Goal: Task Accomplishment & Management: Manage account settings

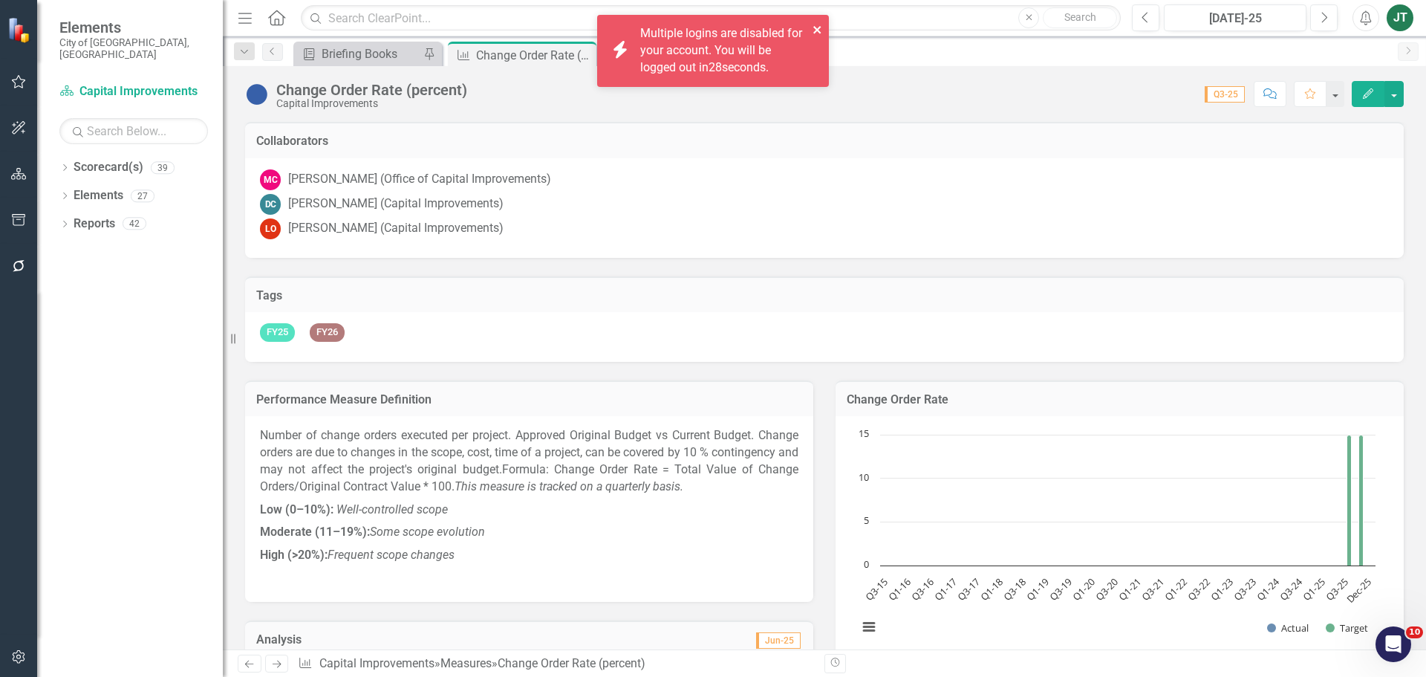
click at [813, 25] on icon "close" at bounding box center [818, 30] width 10 height 12
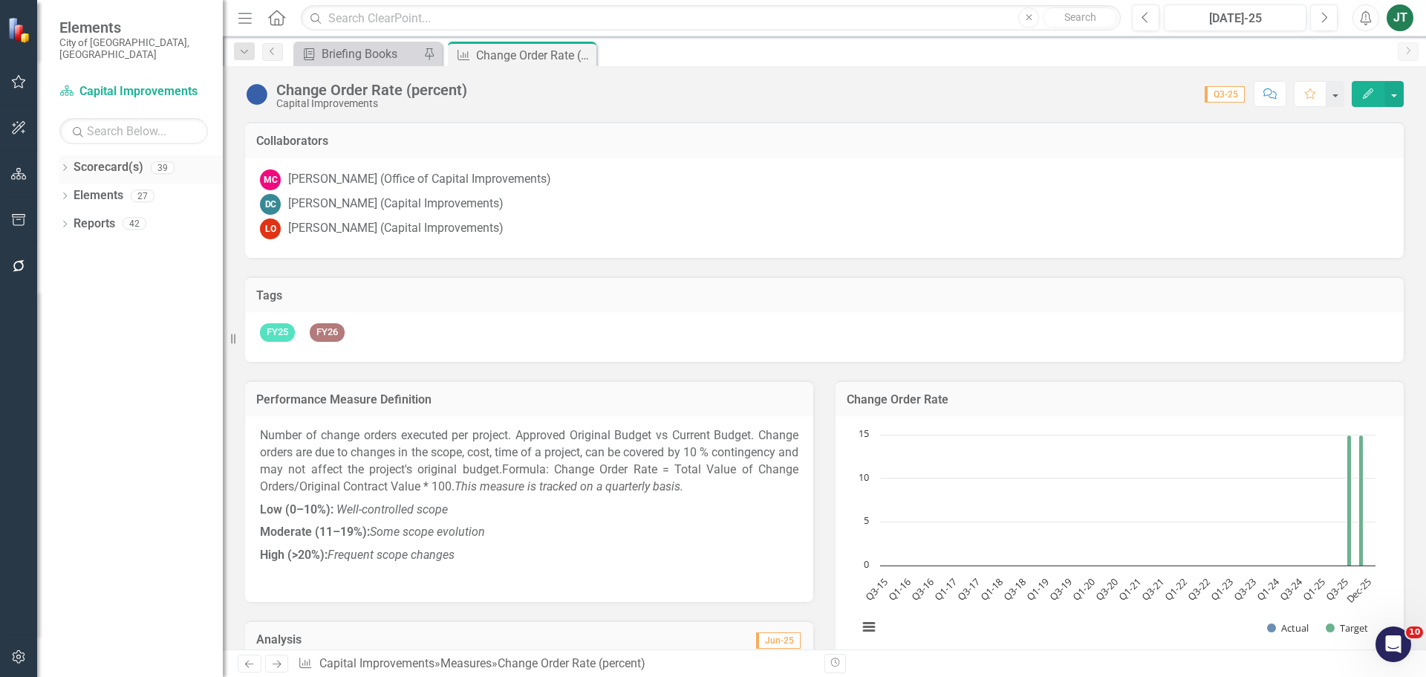
click at [69, 165] on icon "Dropdown" at bounding box center [64, 169] width 10 height 8
click at [74, 219] on icon at bounding box center [73, 222] width 4 height 7
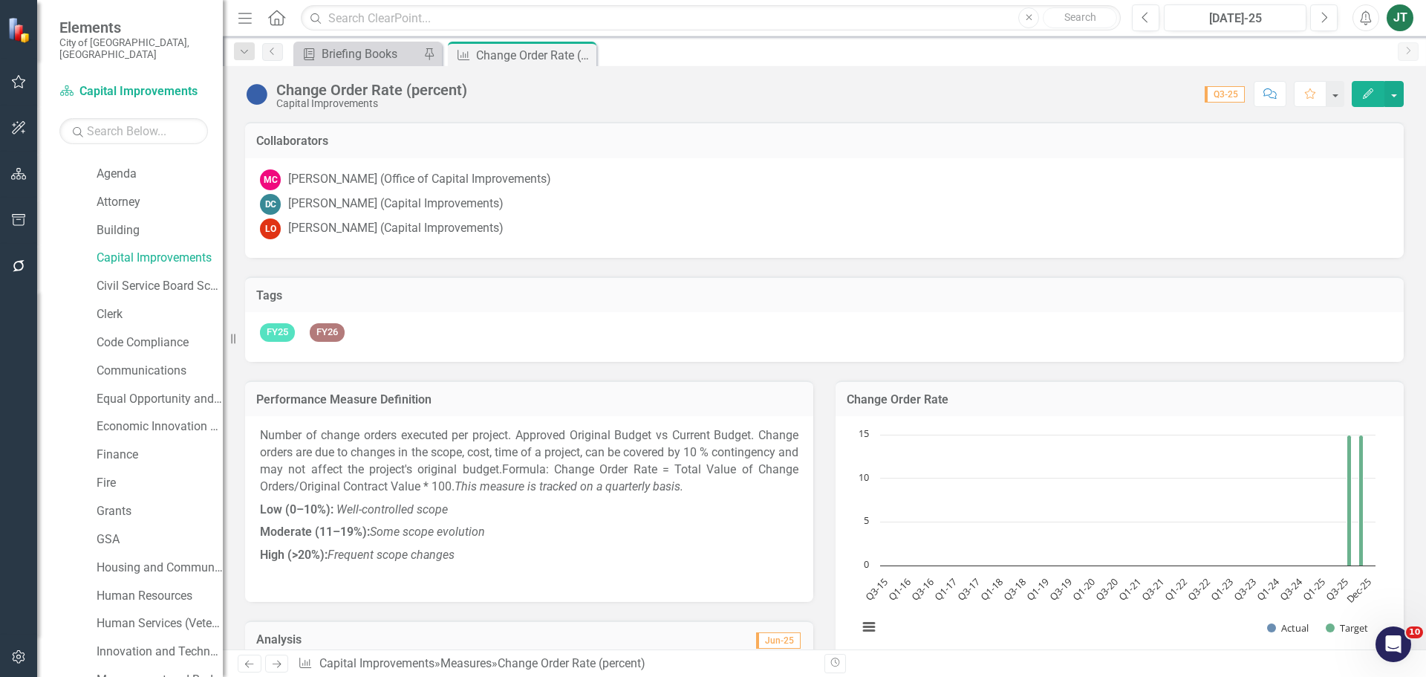
scroll to position [149, 0]
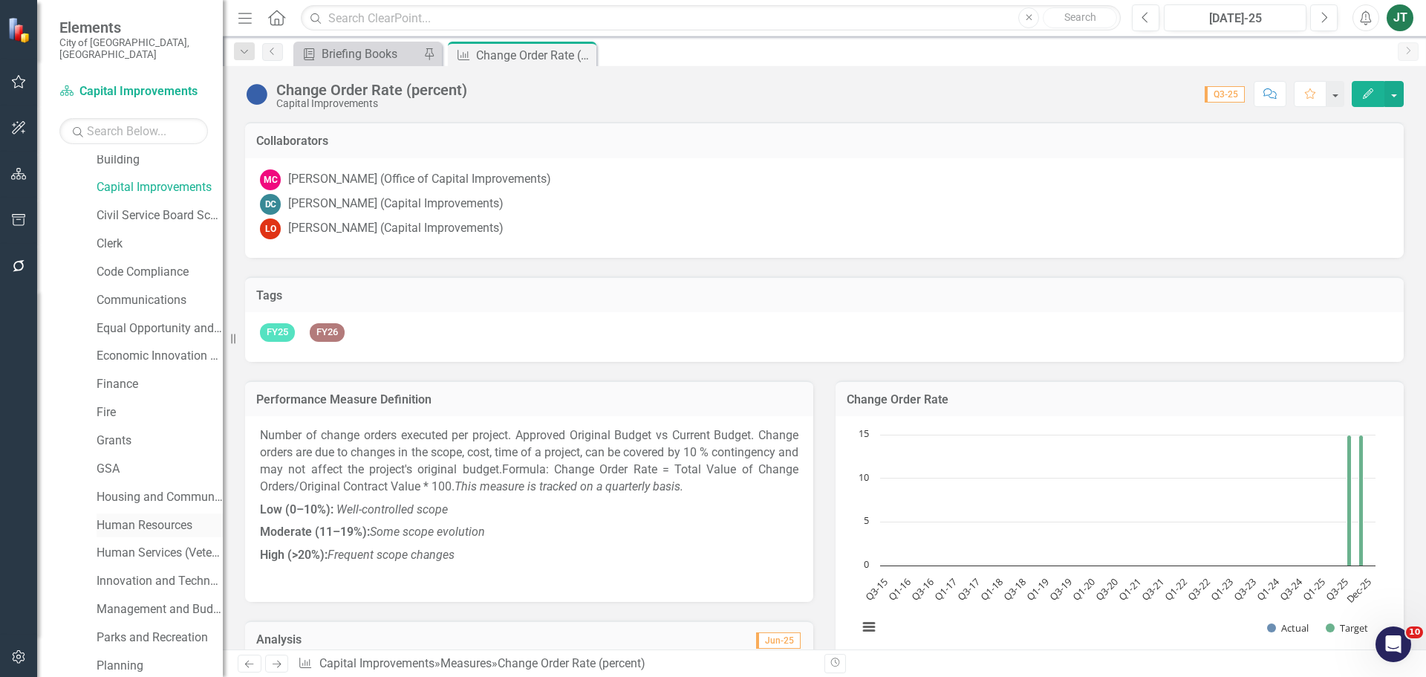
click at [143, 517] on link "Human Resources" at bounding box center [160, 525] width 126 height 17
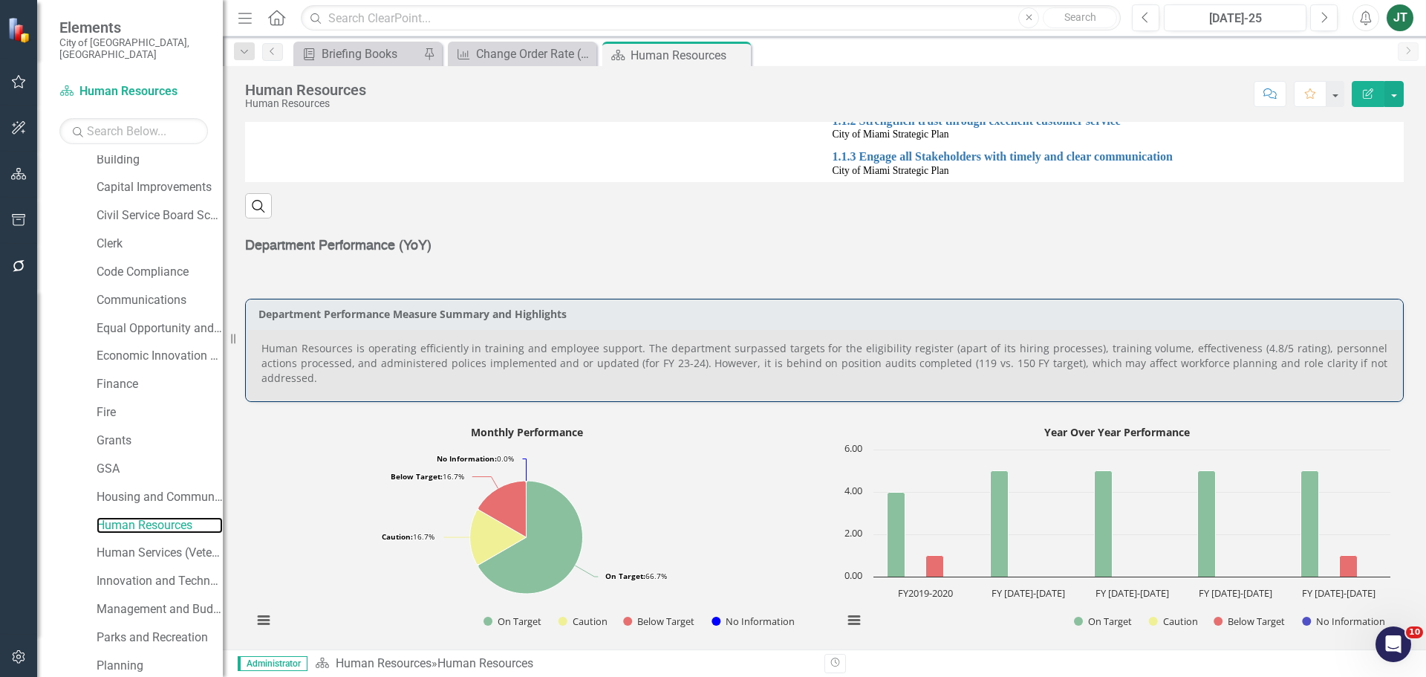
scroll to position [446, 0]
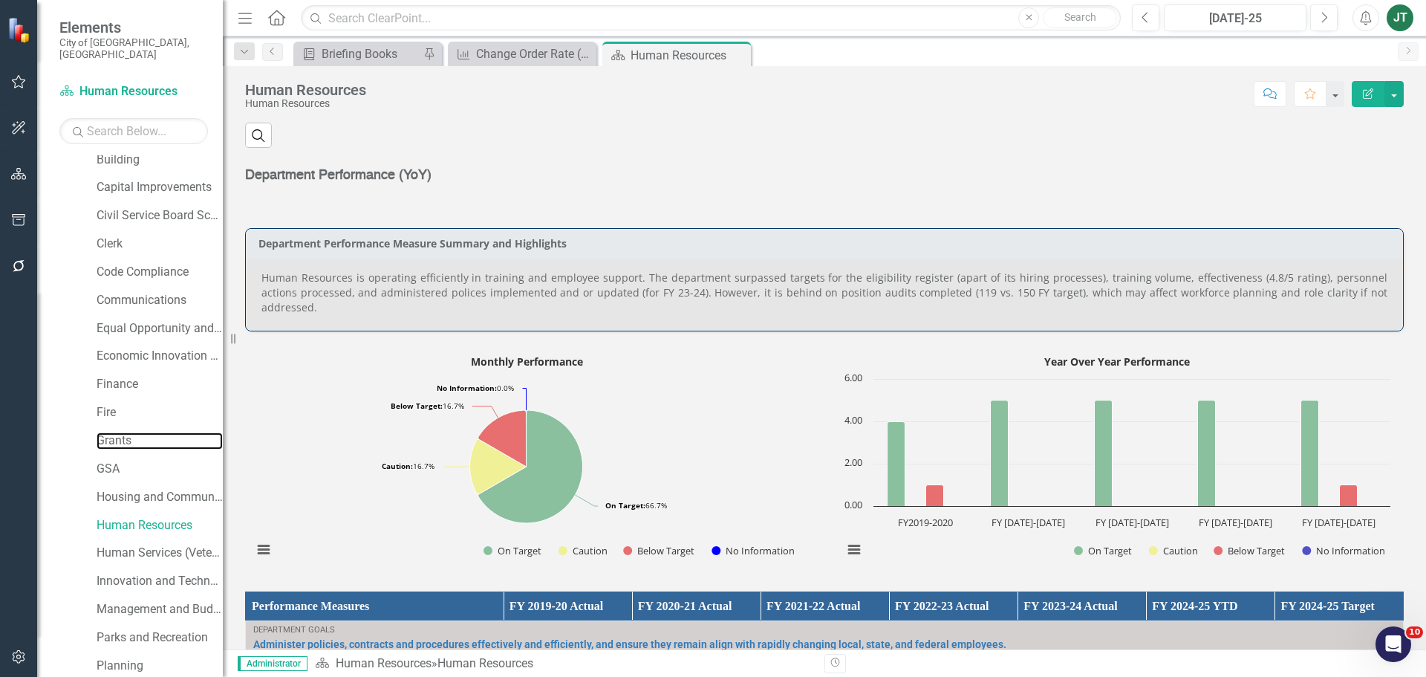
drag, startPoint x: 117, startPoint y: 425, endPoint x: 152, endPoint y: 414, distance: 35.9
click at [117, 432] on link "Grants" at bounding box center [160, 440] width 126 height 17
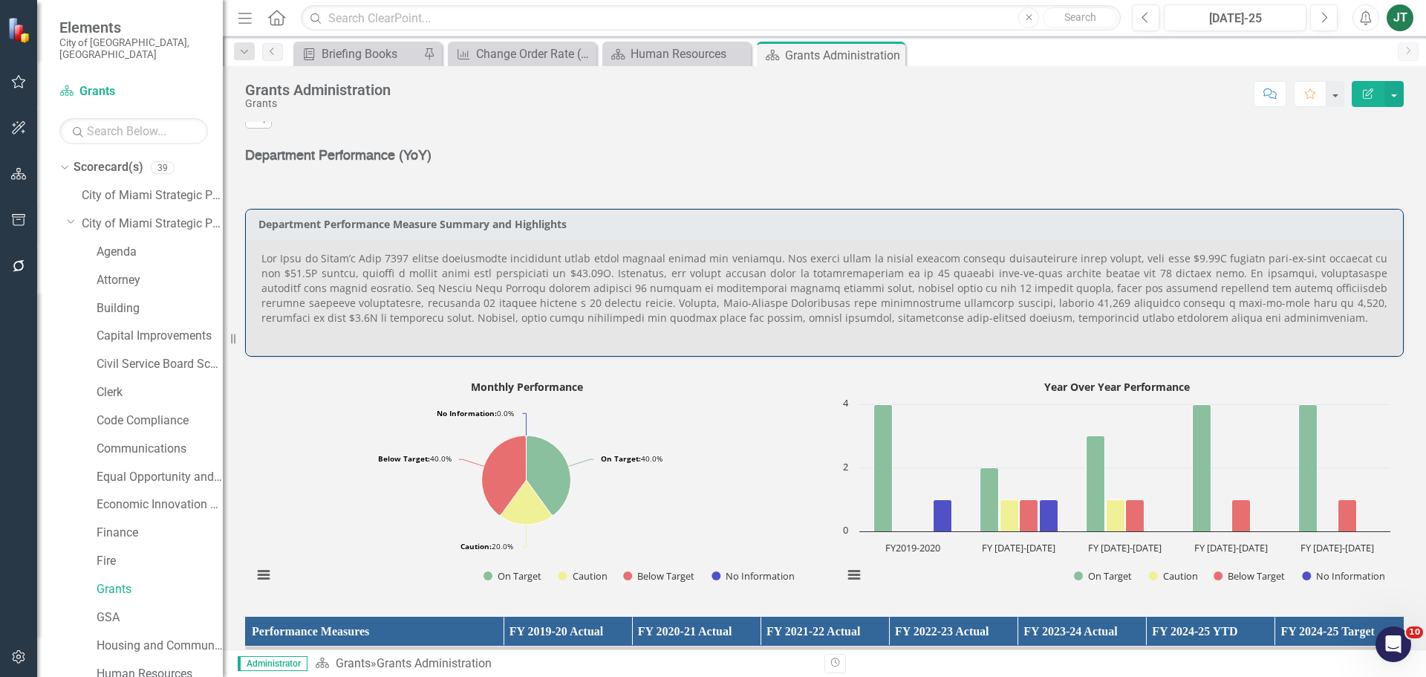
drag, startPoint x: 71, startPoint y: 209, endPoint x: 444, endPoint y: 268, distance: 378.2
click at [71, 215] on icon "Dropdown" at bounding box center [71, 220] width 9 height 11
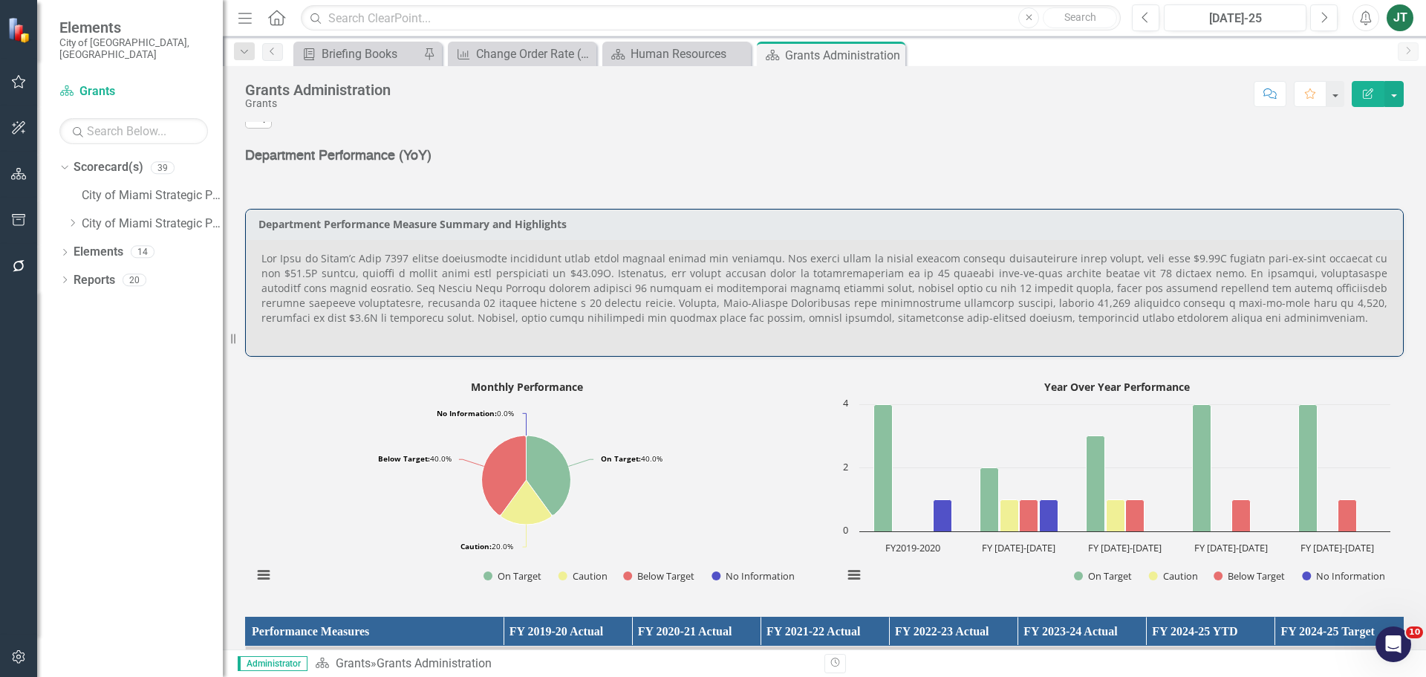
click at [780, 333] on div at bounding box center [824, 332] width 1126 height 15
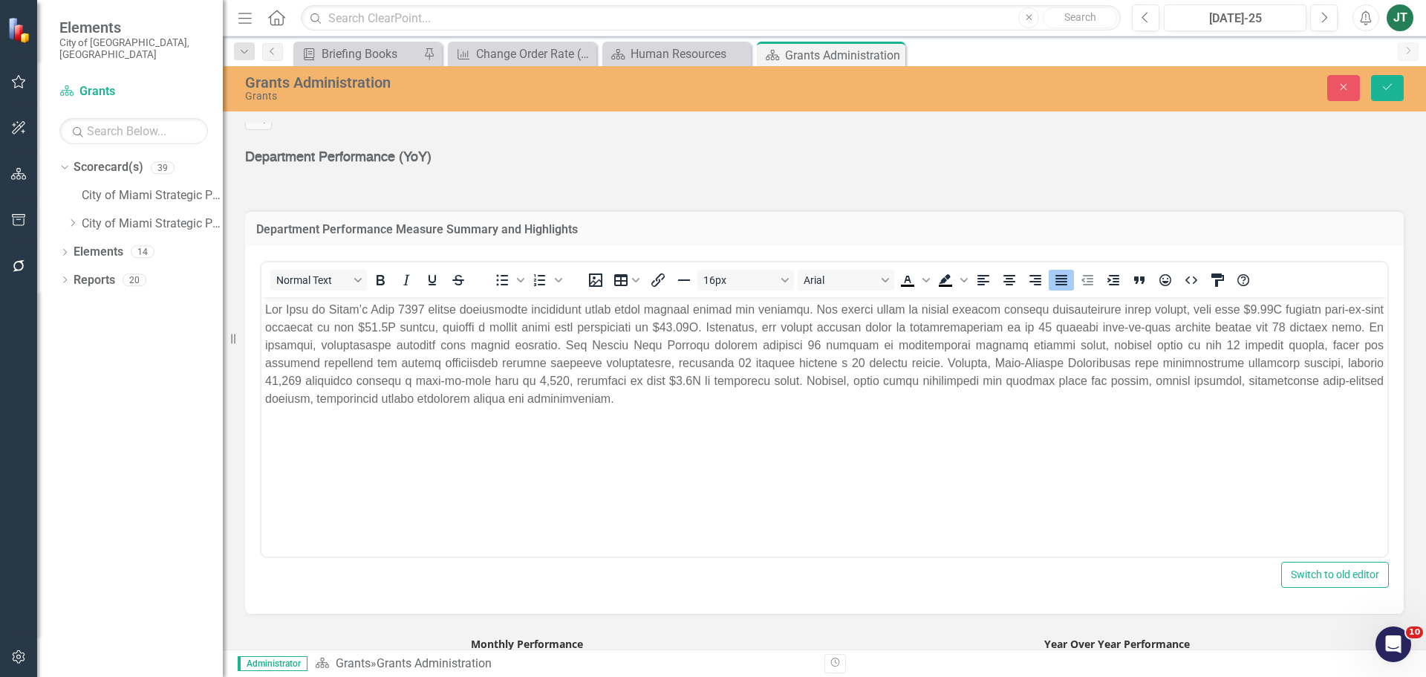
drag, startPoint x: 698, startPoint y: 415, endPoint x: 619, endPoint y: 416, distance: 79.5
click at [697, 415] on body "Rich Text Area. Press ALT-0 for help." at bounding box center [824, 408] width 1126 height 223
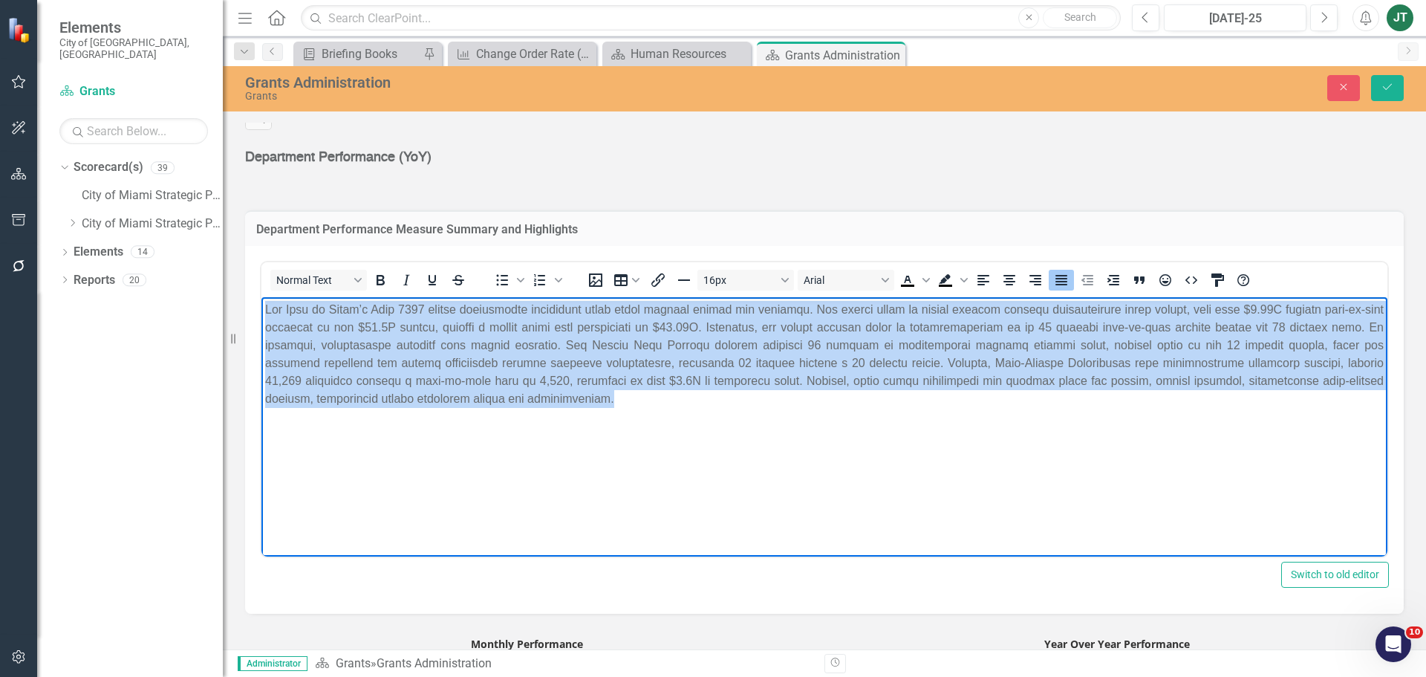
drag, startPoint x: 641, startPoint y: 404, endPoint x: 105, endPoint y: 286, distance: 548.5
click at [261, 297] on html at bounding box center [824, 408] width 1126 height 223
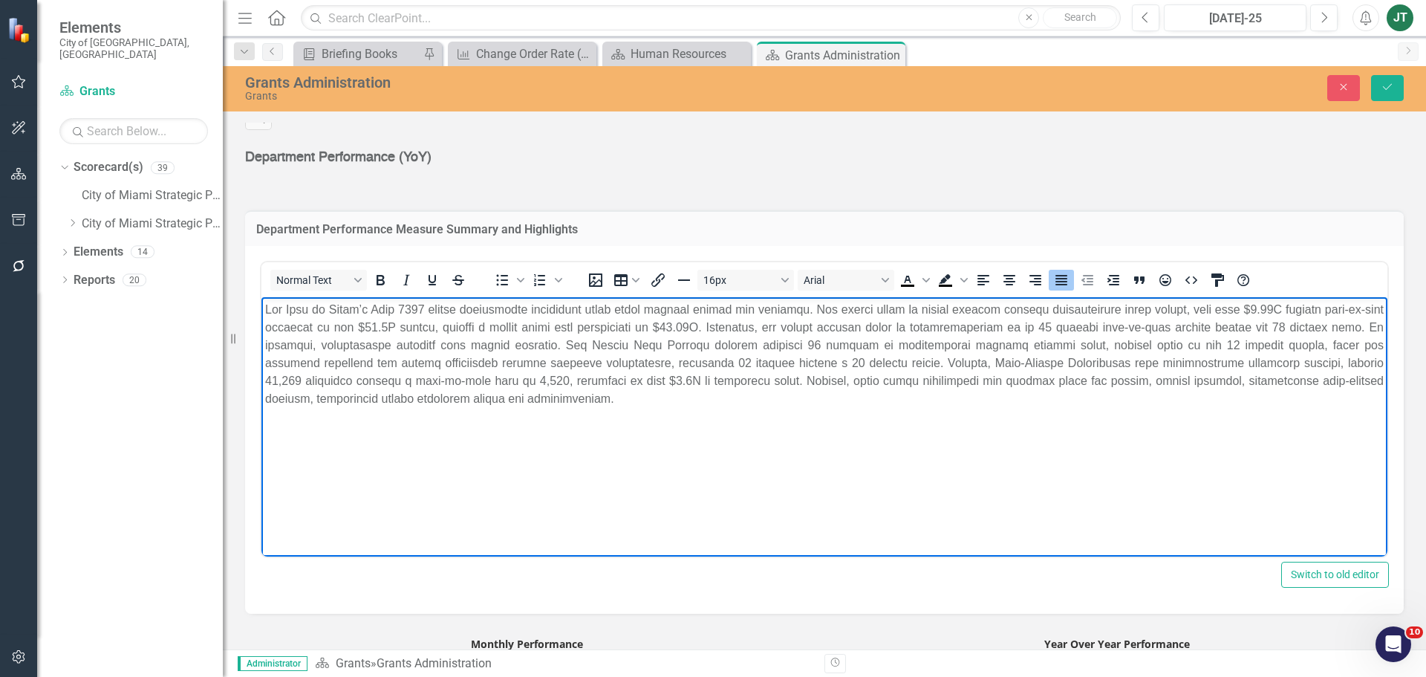
drag, startPoint x: 861, startPoint y: 472, endPoint x: 726, endPoint y: 436, distance: 140.0
click at [848, 468] on body "Rich Text Area. Press ALT-0 for help." at bounding box center [824, 408] width 1126 height 223
click at [608, 406] on p "Rich Text Area. Press ALT-0 for help." at bounding box center [824, 354] width 1119 height 107
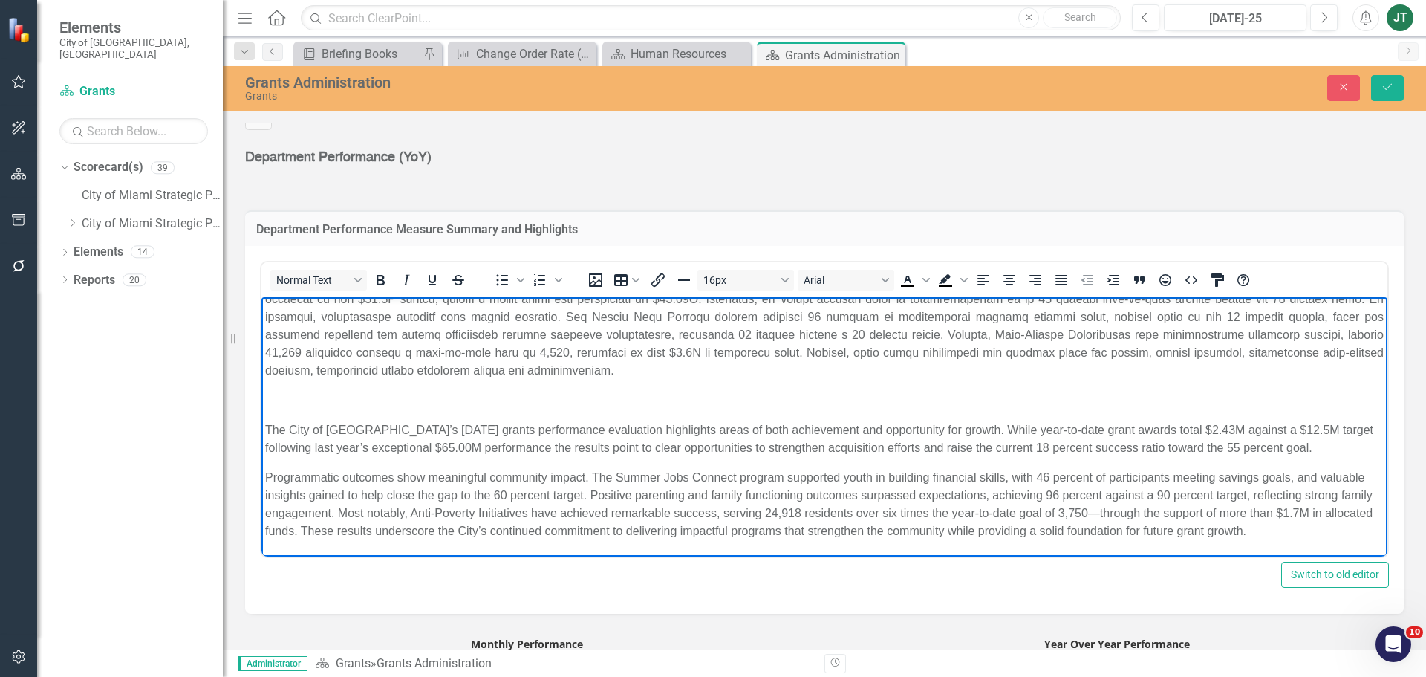
scroll to position [45, 0]
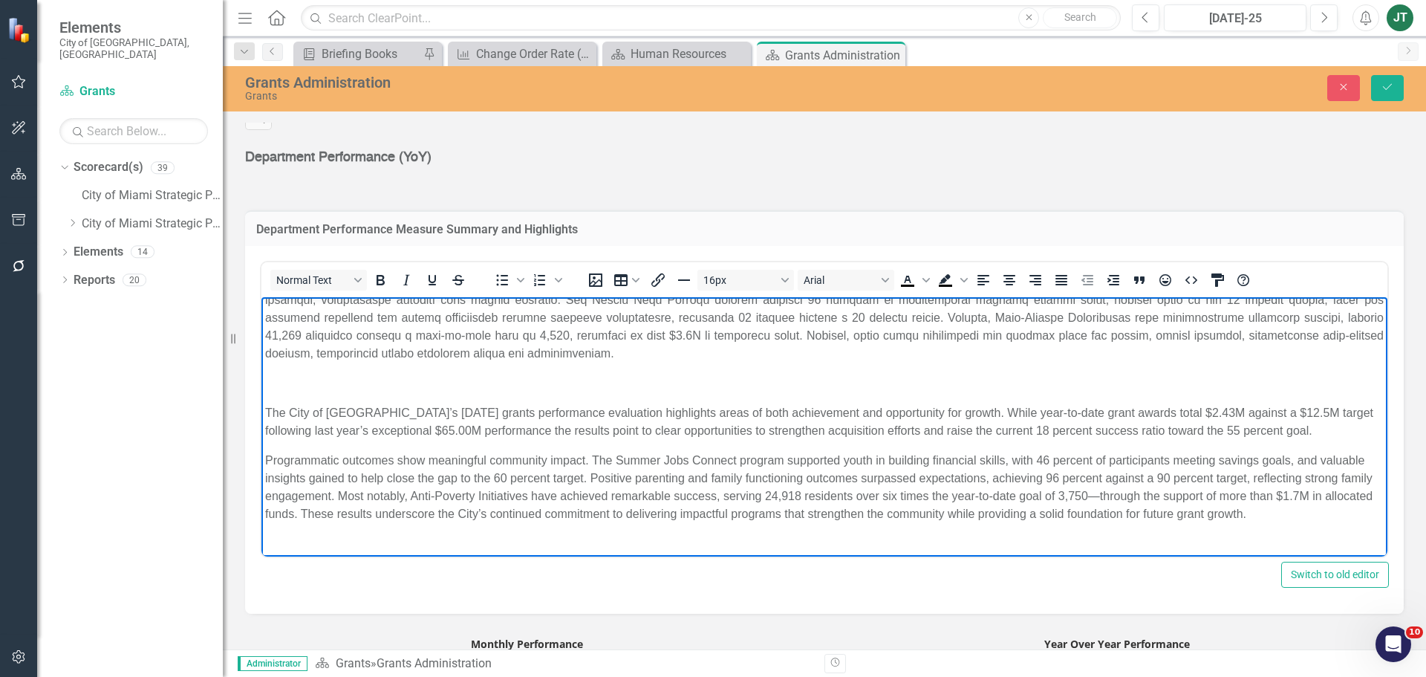
click at [1177, 430] on p "The City of [GEOGRAPHIC_DATA]’s [DATE] grants performance evaluation highlights…" at bounding box center [824, 422] width 1119 height 36
click at [267, 455] on p "Programmatic outcomes show meaningful community impact. The Summer Jobs Connect…" at bounding box center [824, 487] width 1119 height 71
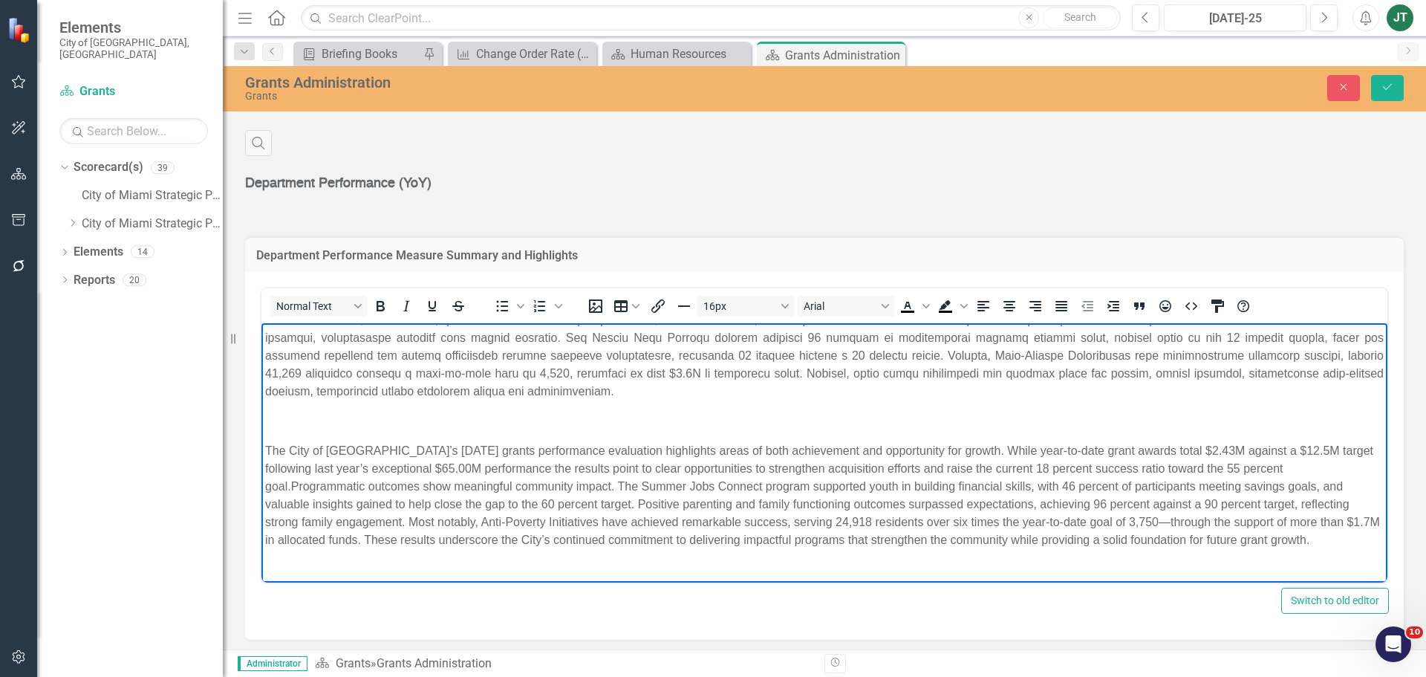
scroll to position [447, 0]
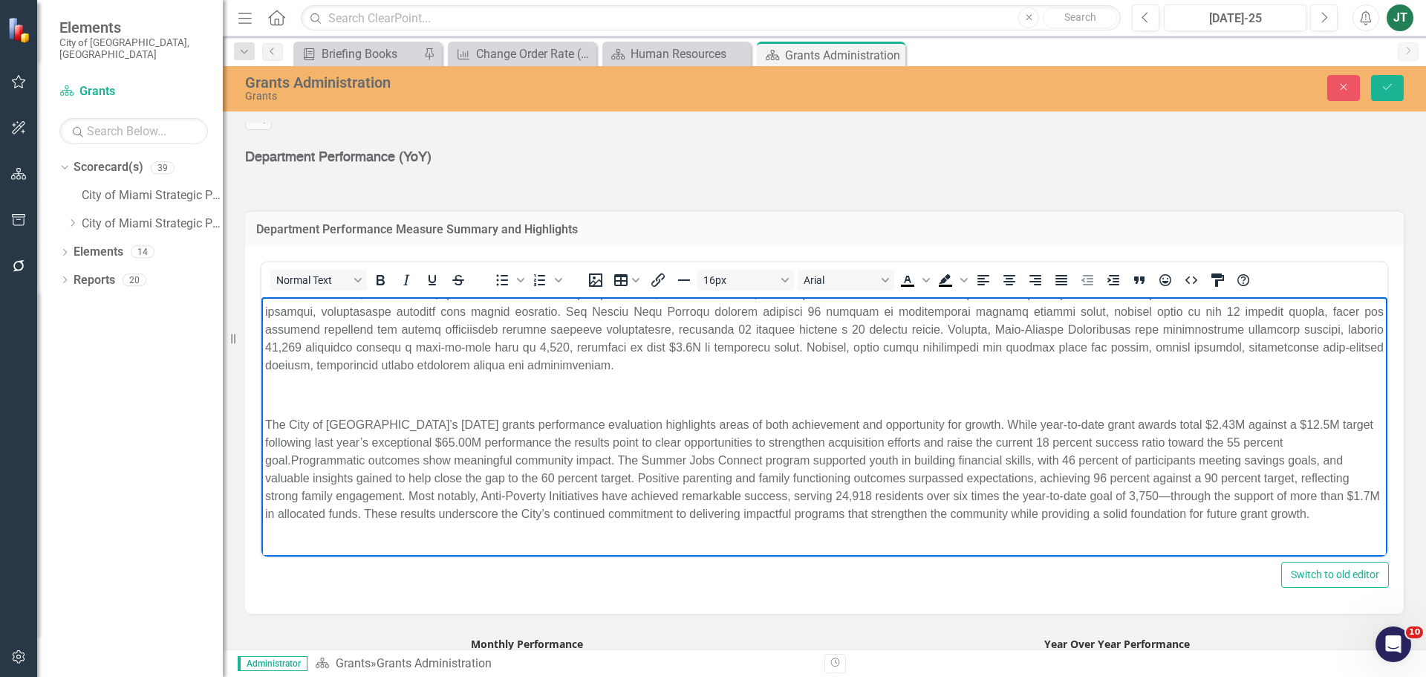
click at [1099, 492] on p "The City of [GEOGRAPHIC_DATA]’s [DATE] grants performance evaluation highlights…" at bounding box center [824, 469] width 1119 height 107
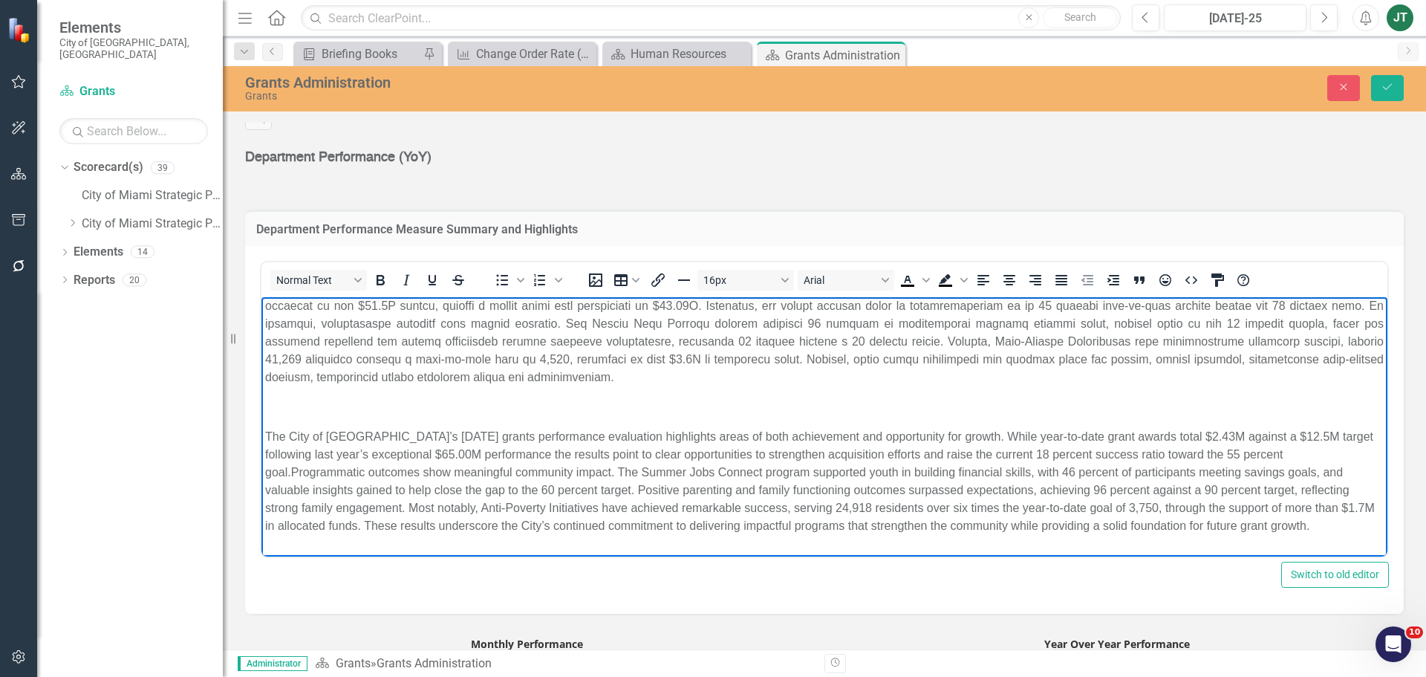
scroll to position [33, 0]
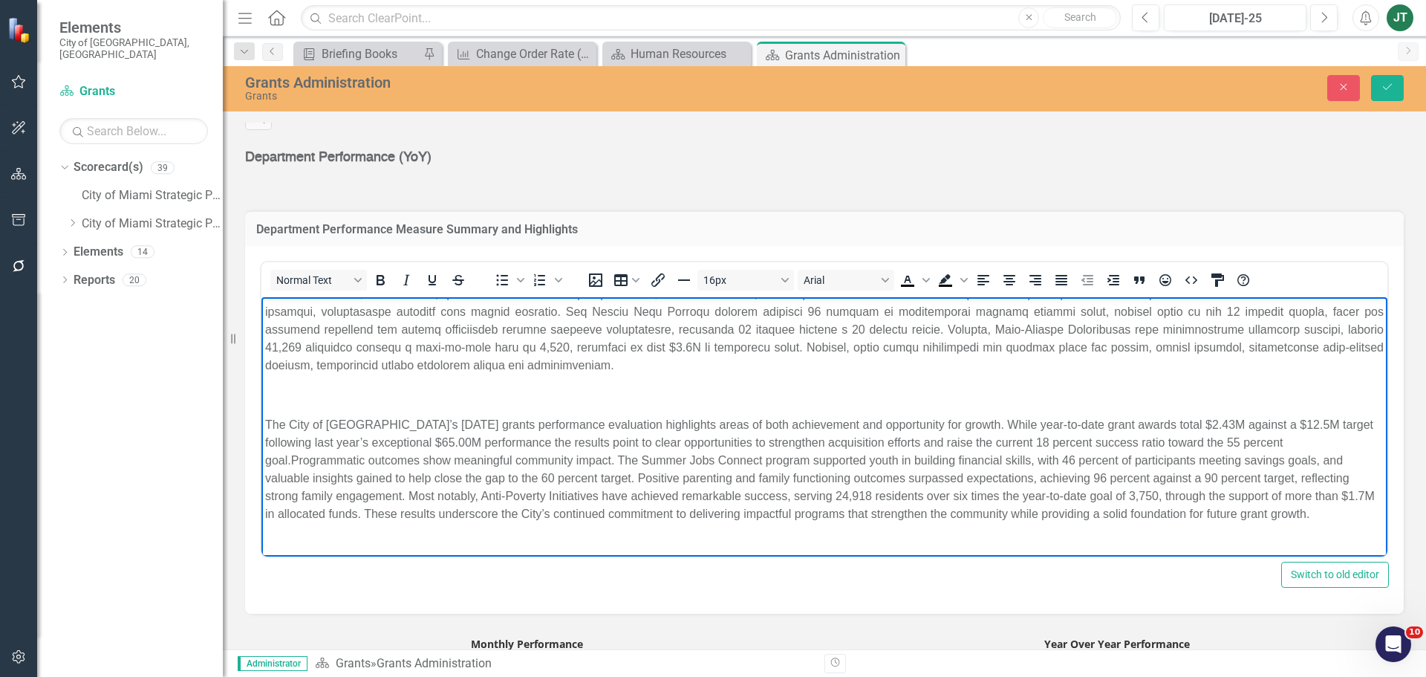
click at [432, 437] on p "The City of [GEOGRAPHIC_DATA]’s [DATE] grants performance evaluation highlights…" at bounding box center [824, 469] width 1119 height 107
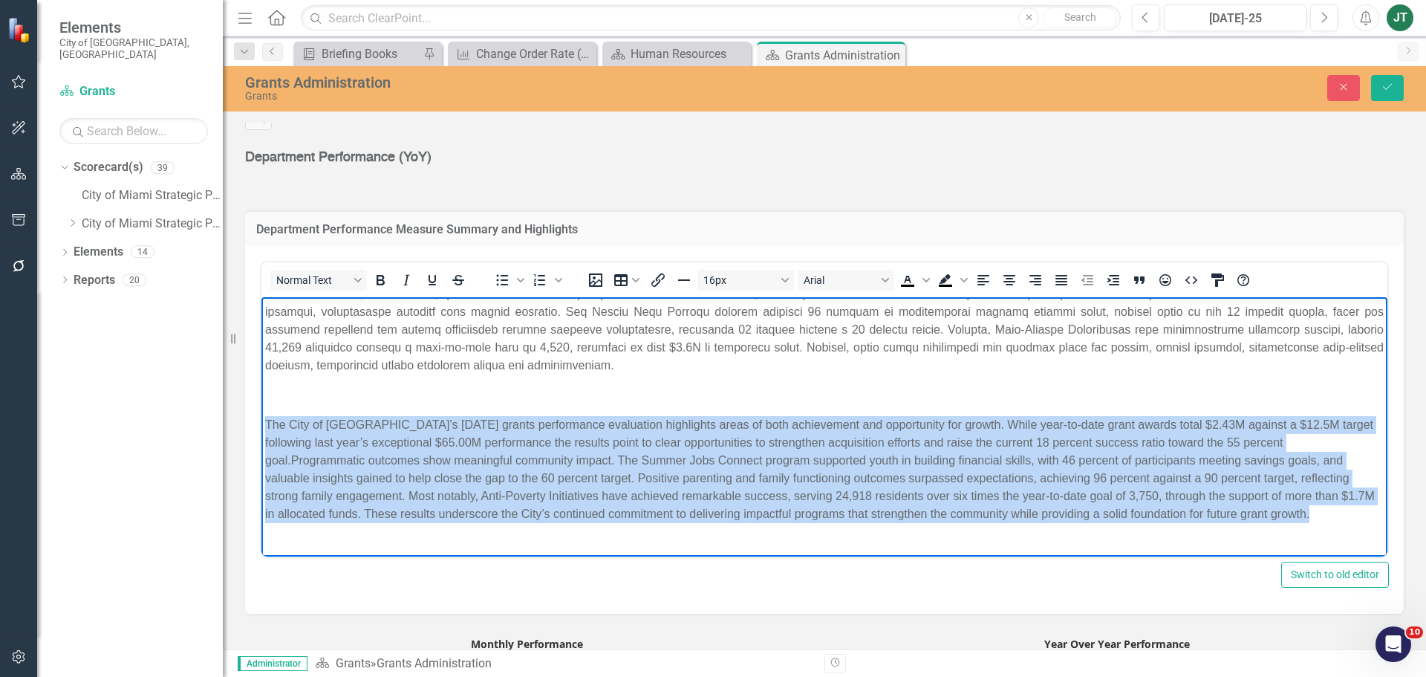
drag, startPoint x: 1287, startPoint y: 512, endPoint x: 258, endPoint y: 415, distance: 1034.2
click at [261, 415] on html "The City of [GEOGRAPHIC_DATA]’s [DATE] grants performance evaluation highlights…" at bounding box center [824, 410] width 1126 height 293
click at [1060, 280] on icon "Justify" at bounding box center [1062, 280] width 18 height 18
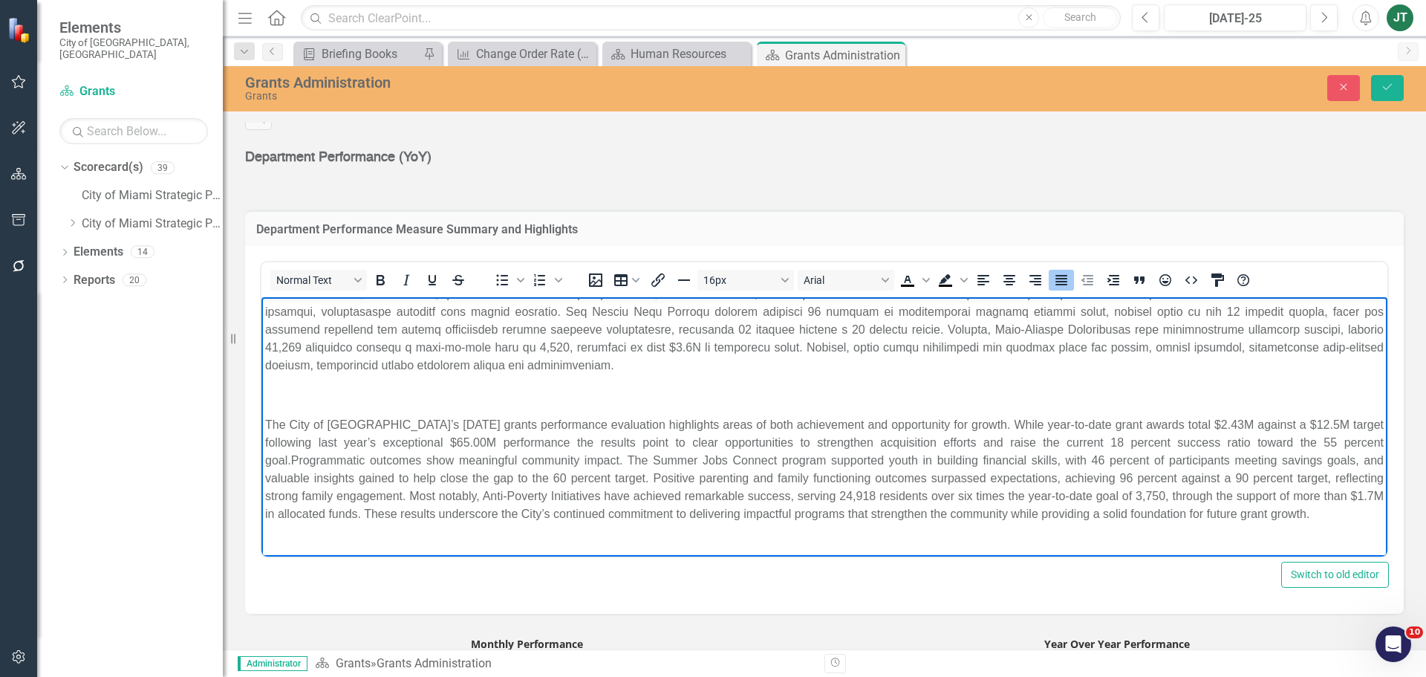
click at [933, 426] on p "The City of [GEOGRAPHIC_DATA]’s [DATE] grants performance evaluation highlights…" at bounding box center [824, 469] width 1119 height 107
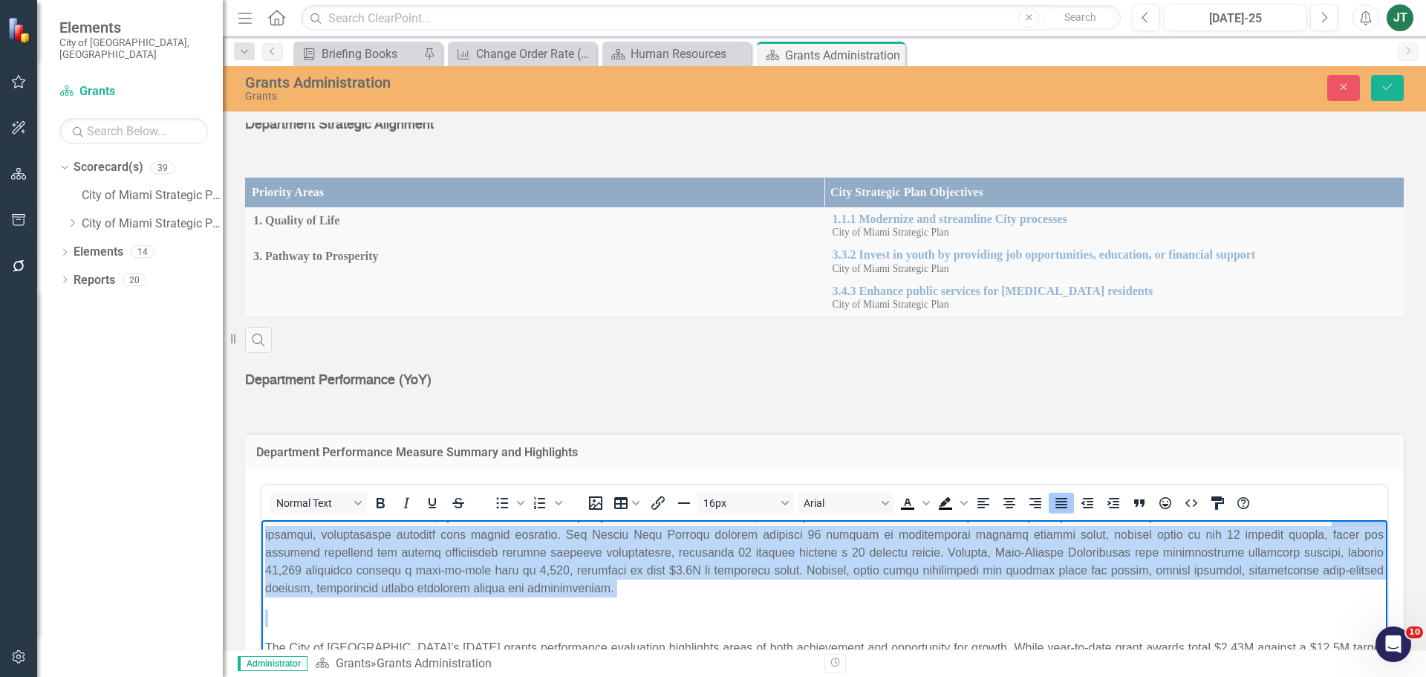
scroll to position [0, 0]
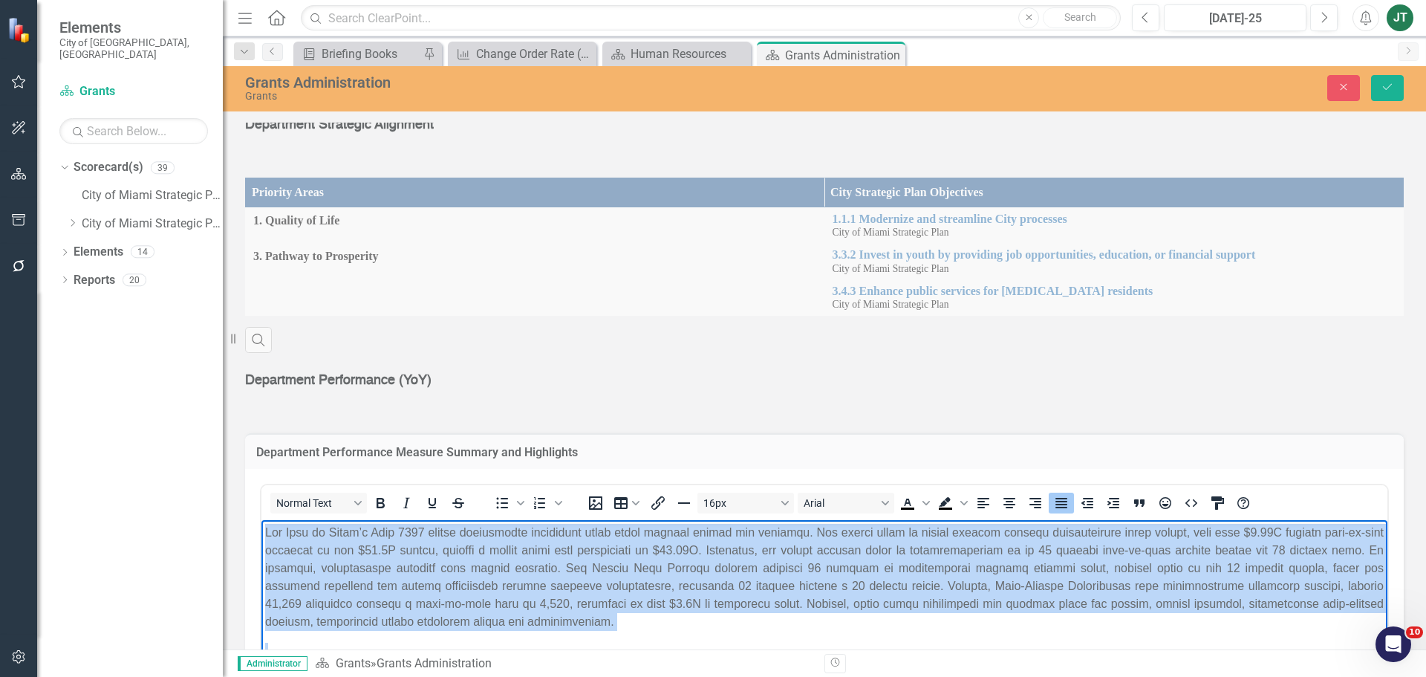
drag, startPoint x: 622, startPoint y: 611, endPoint x: 182, endPoint y: 498, distance: 454.0
click at [261, 520] on html "The City of [GEOGRAPHIC_DATA]’s [DATE] grants performance evaluation highlights…" at bounding box center [824, 666] width 1126 height 293
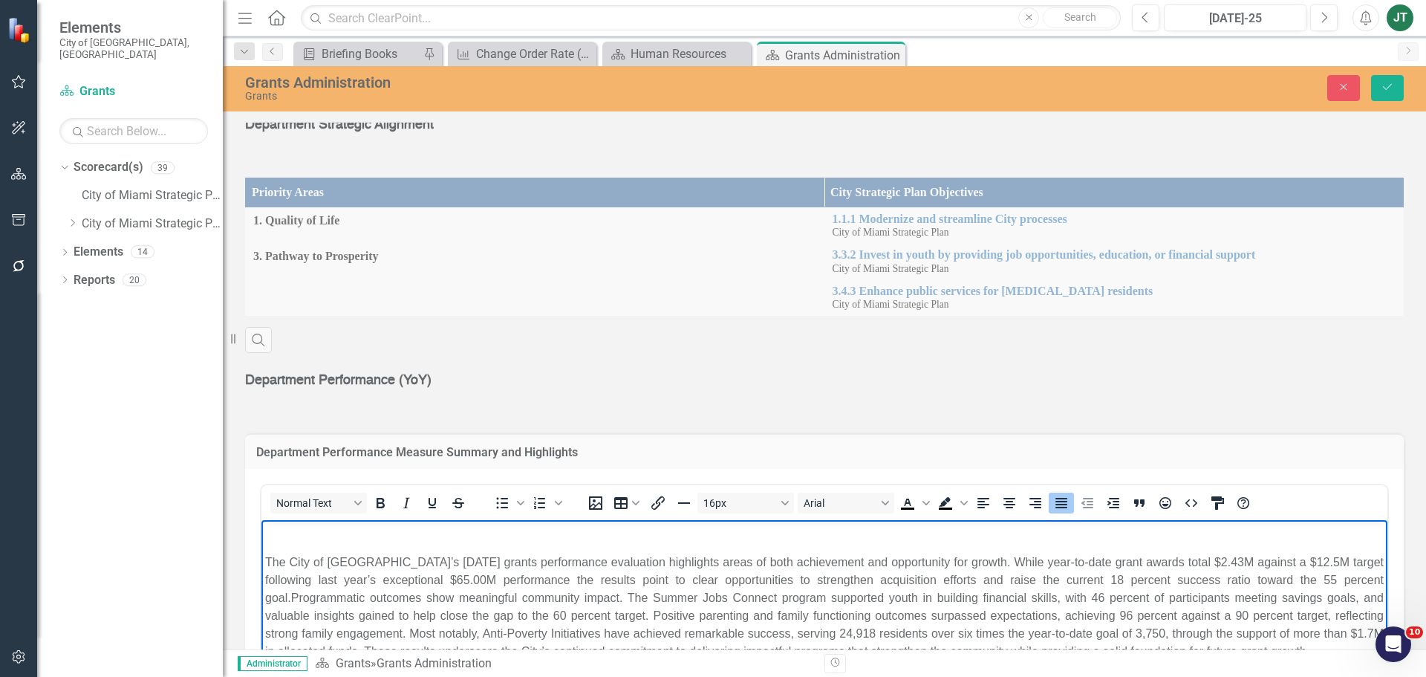
click at [264, 561] on body "The City of [GEOGRAPHIC_DATA]’s [DATE] grants performance evaluation highlights…" at bounding box center [824, 631] width 1126 height 223
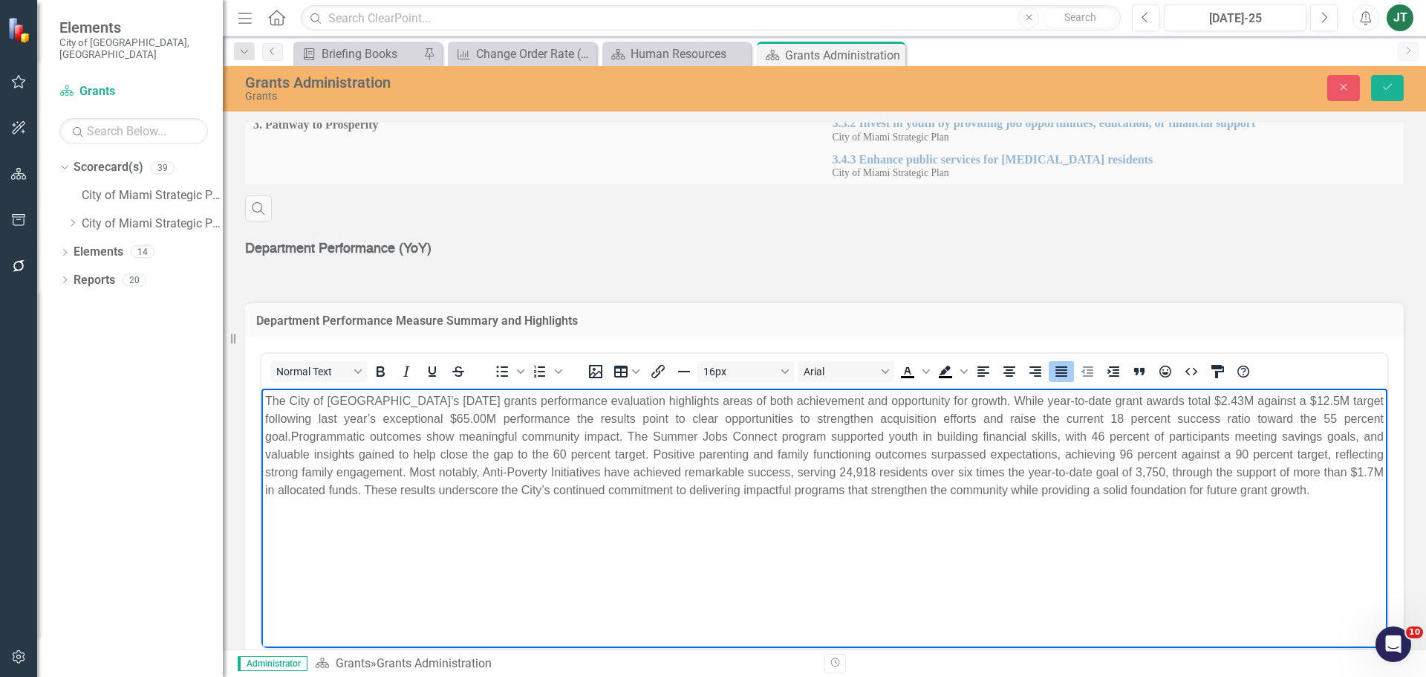
scroll to position [447, 0]
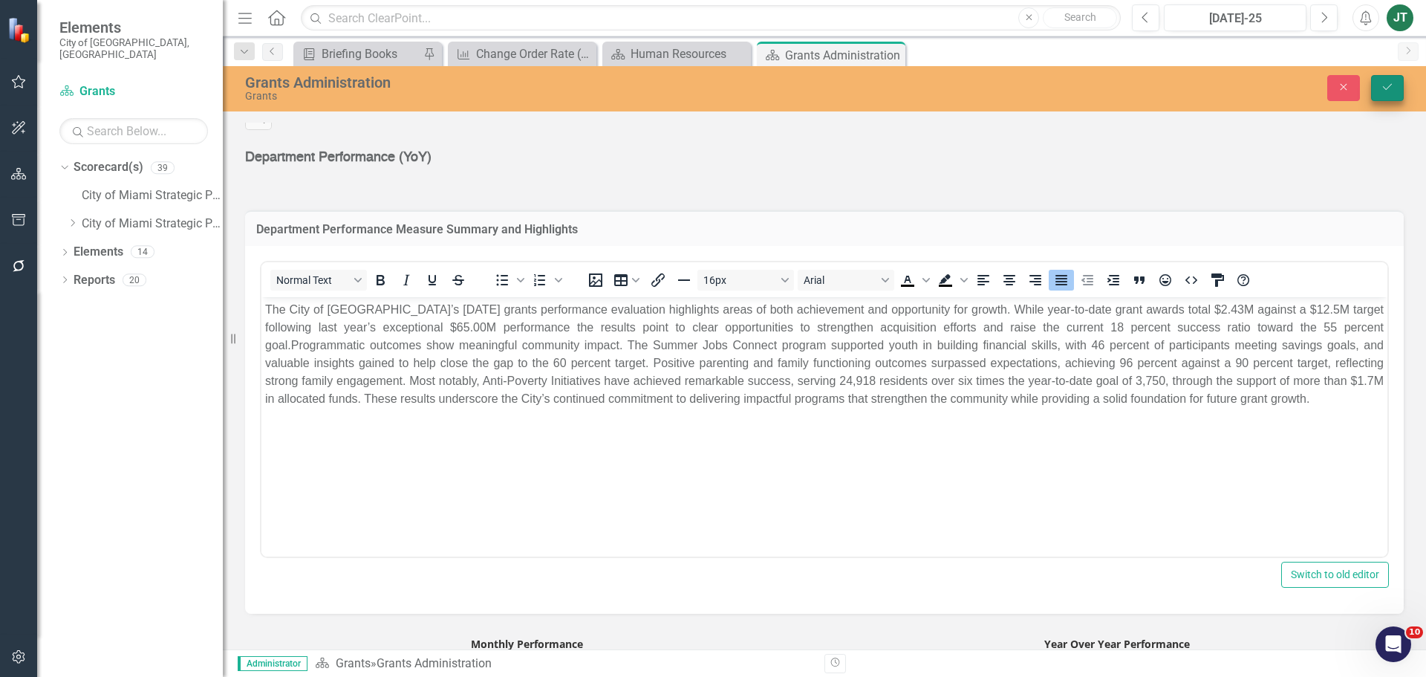
click at [1376, 88] on button "Save" at bounding box center [1387, 88] width 33 height 26
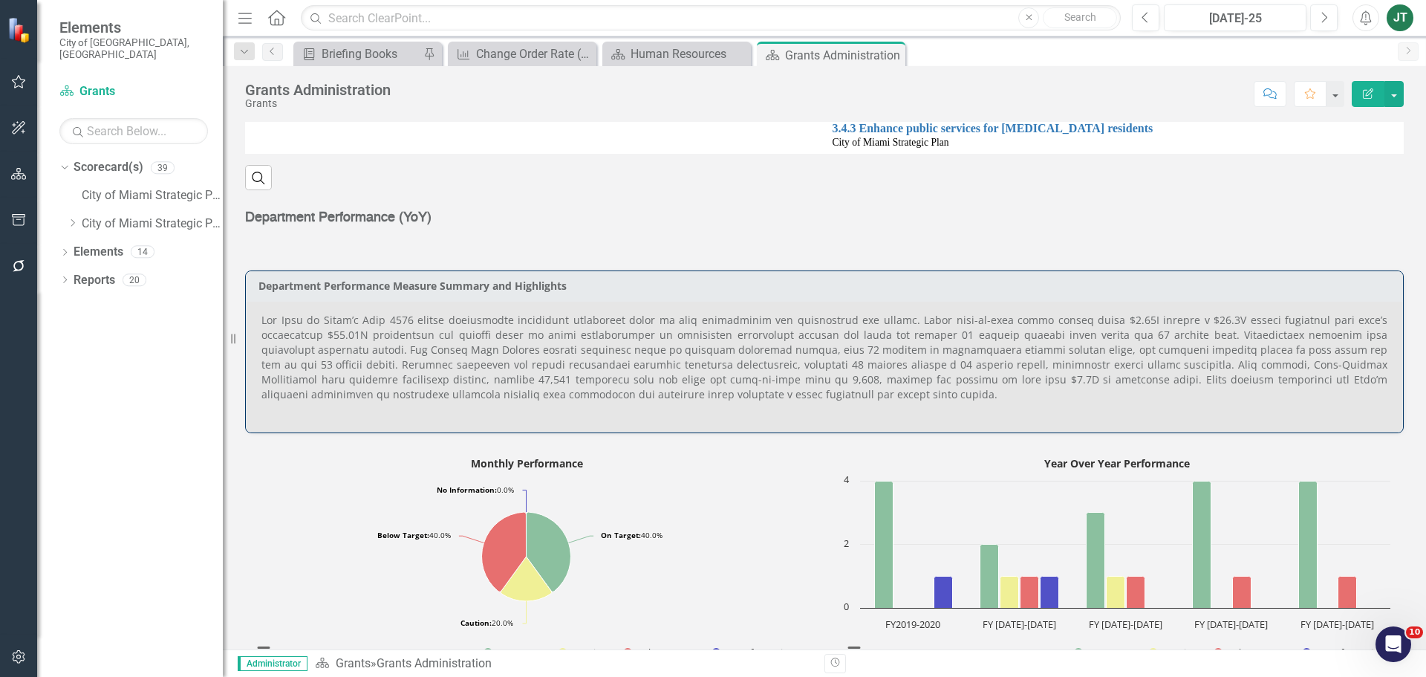
scroll to position [371, 0]
